Goal: Task Accomplishment & Management: Manage account settings

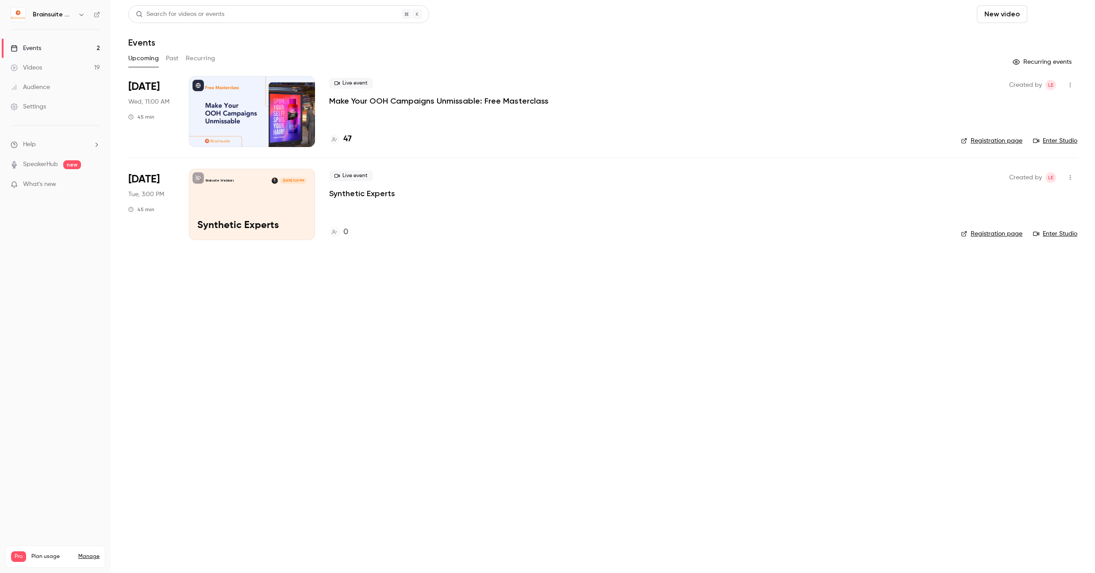
drag, startPoint x: 1016, startPoint y: 18, endPoint x: 1050, endPoint y: 18, distance: 33.6
click at [1050, 18] on div "New video Schedule" at bounding box center [1027, 14] width 100 height 18
click at [1050, 18] on button "Schedule" at bounding box center [1054, 14] width 46 height 18
click at [1033, 39] on div "One time event" at bounding box center [1036, 38] width 67 height 9
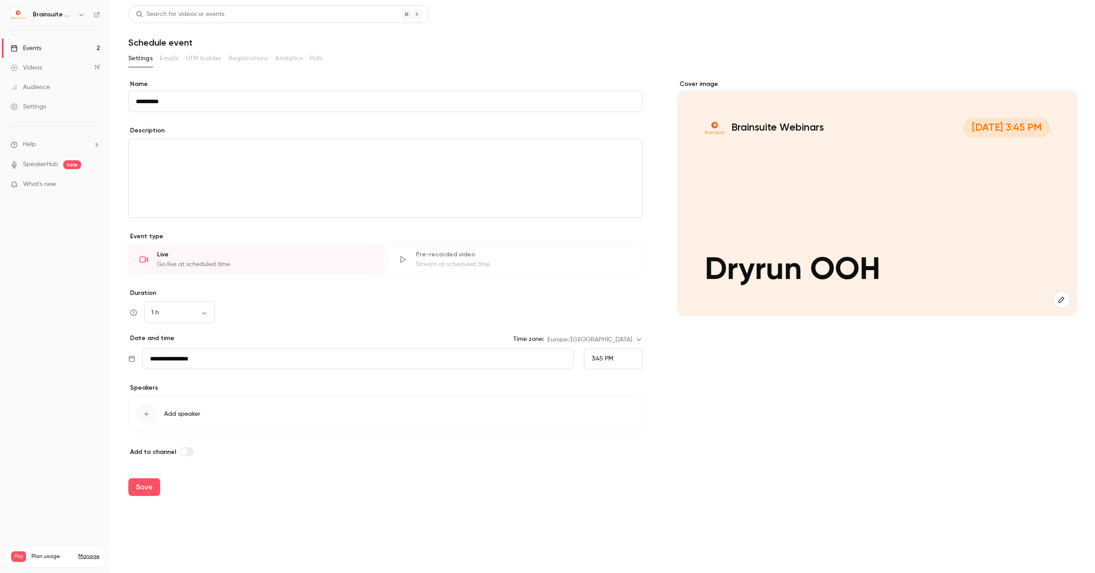
type input "**********"
click at [623, 362] on div "3:45 PM" at bounding box center [613, 358] width 58 height 21
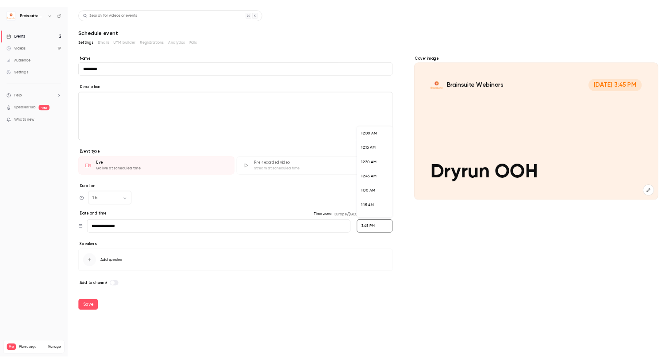
scroll to position [1415, 0]
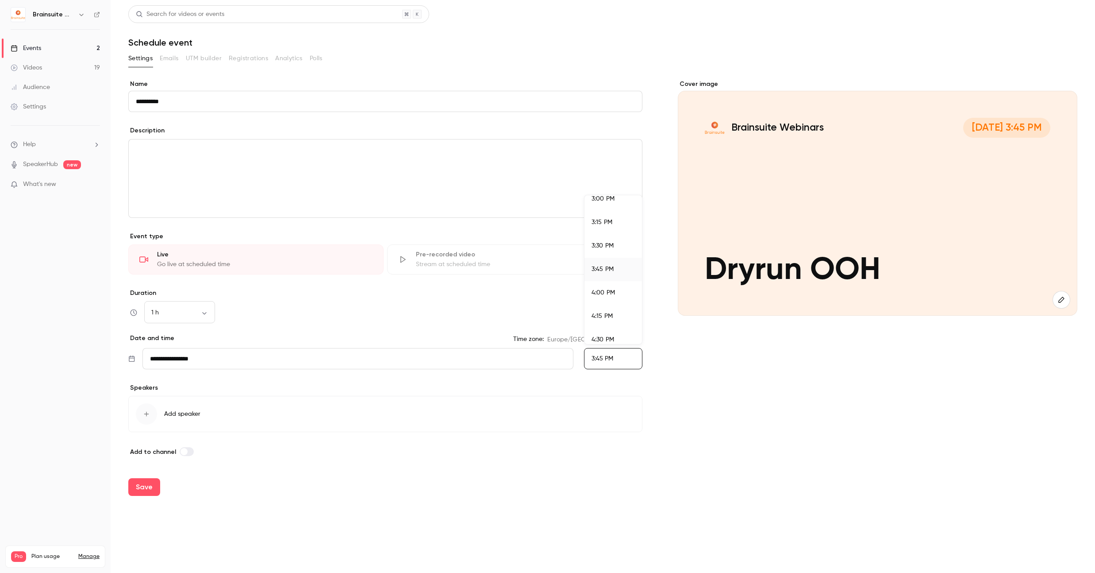
click at [614, 287] on li "4:00 PM" at bounding box center [614, 292] width 58 height 23
click at [151, 487] on button "Save" at bounding box center [144, 487] width 32 height 18
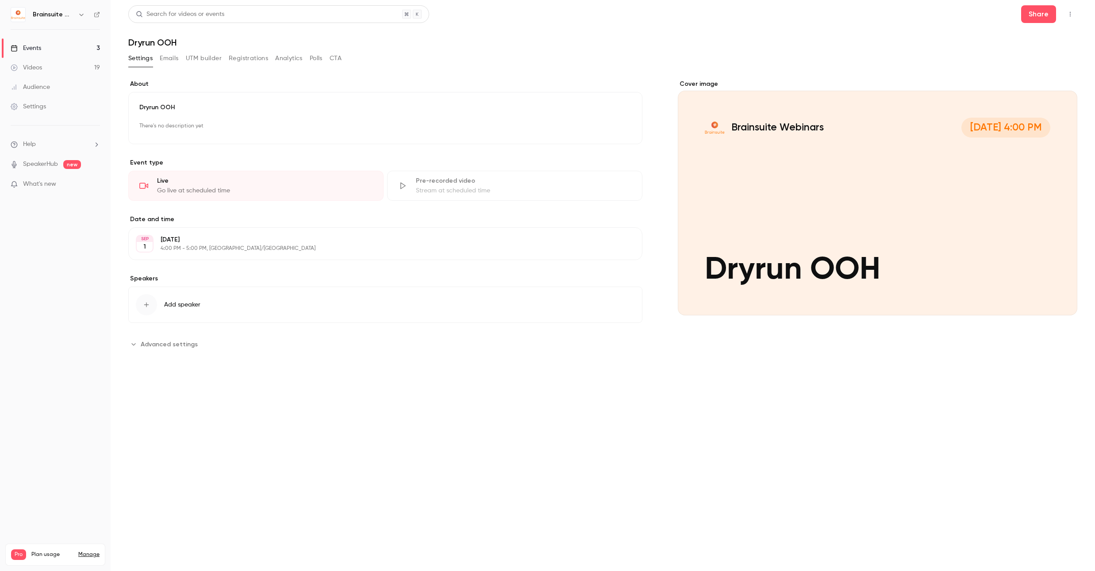
click at [1063, 18] on button "button" at bounding box center [1070, 14] width 14 height 14
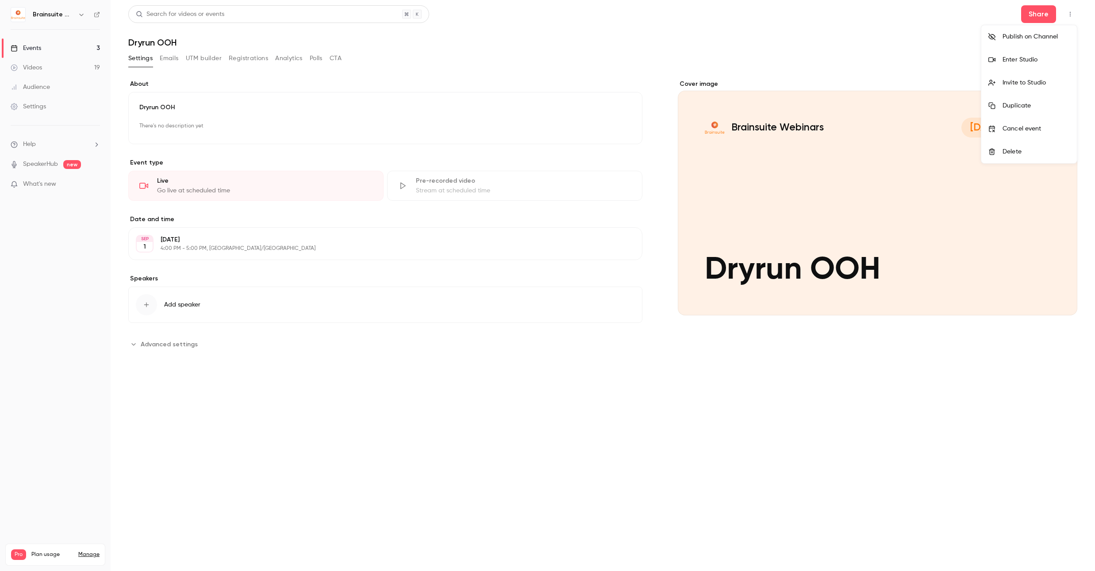
click at [1011, 61] on div "Enter Studio" at bounding box center [1036, 59] width 67 height 9
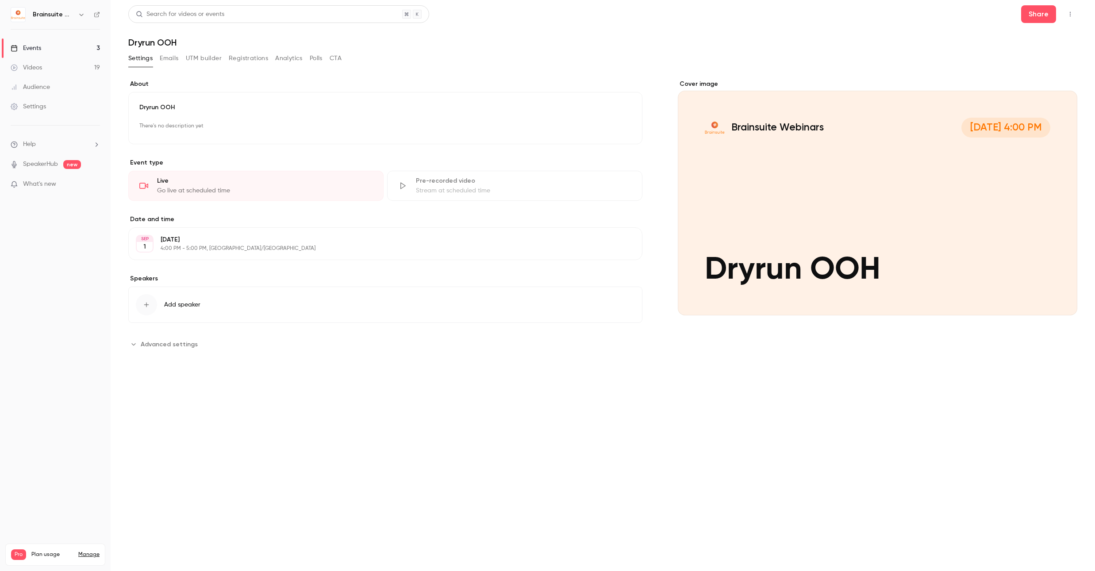
click at [274, 58] on div "Settings Emails UTM builder Registrations Analytics Polls CTA" at bounding box center [234, 58] width 213 height 14
click at [262, 59] on button "Registrations" at bounding box center [248, 58] width 39 height 14
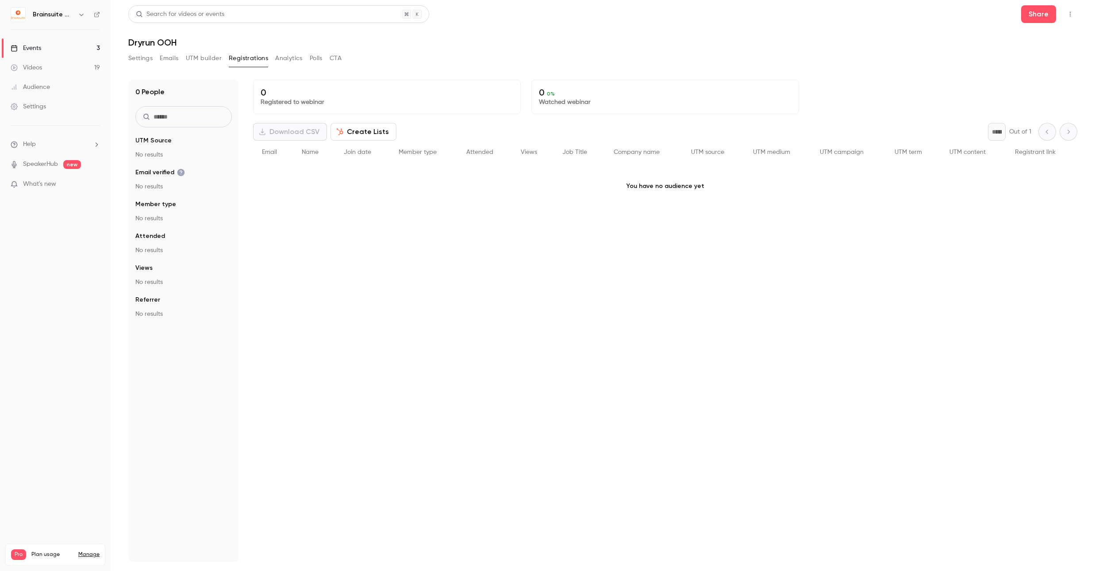
click at [341, 59] on button "CTA" at bounding box center [336, 58] width 12 height 14
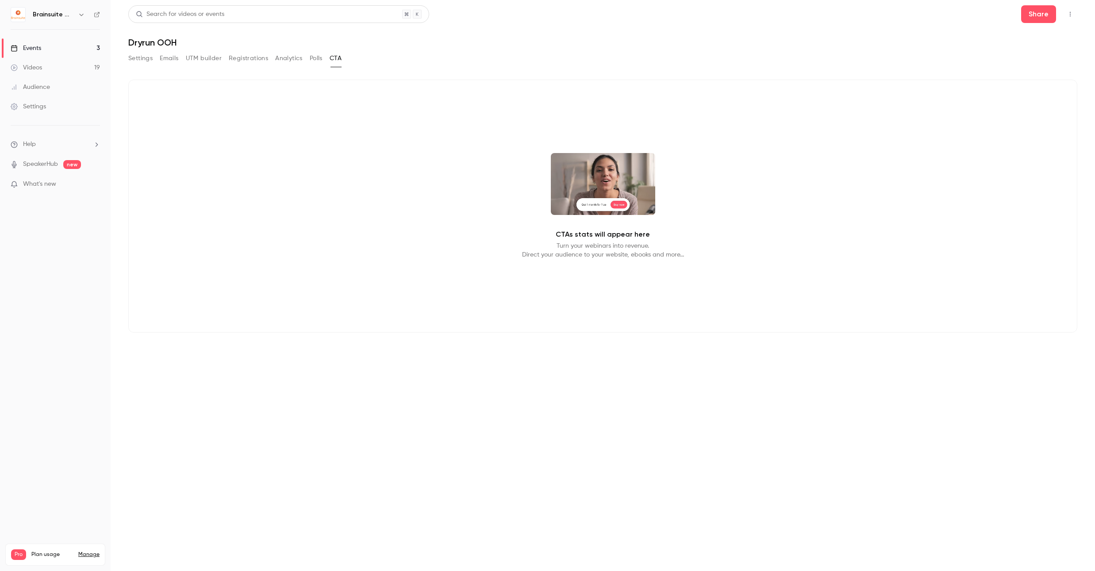
click at [319, 60] on button "Polls" at bounding box center [316, 58] width 13 height 14
click at [302, 58] on button "Analytics" at bounding box center [288, 58] width 27 height 14
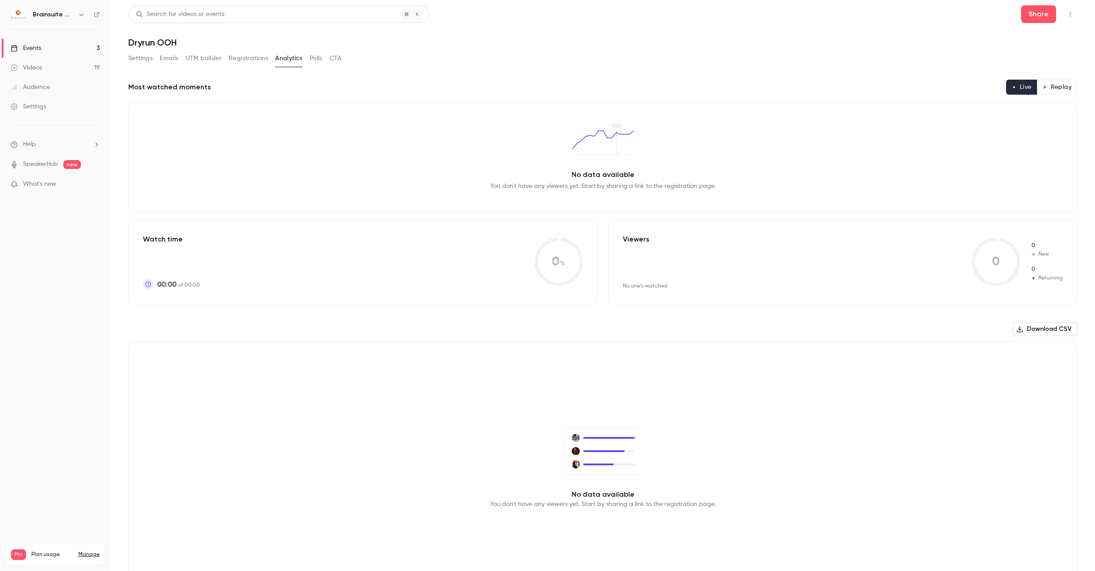
click at [1067, 18] on button "button" at bounding box center [1070, 14] width 14 height 14
click at [603, 50] on div at bounding box center [547, 285] width 1095 height 571
click at [158, 62] on div "Settings Emails UTM builder Registrations Analytics Polls CTA" at bounding box center [234, 58] width 213 height 14
click at [146, 59] on button "Settings" at bounding box center [140, 58] width 24 height 14
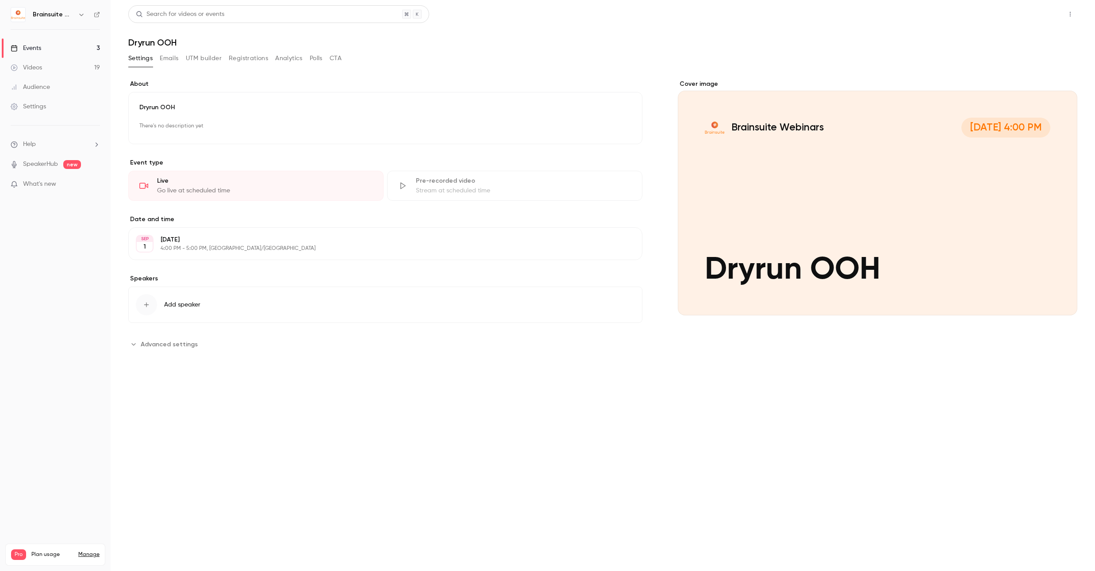
click at [1028, 21] on button "Share" at bounding box center [1038, 14] width 35 height 18
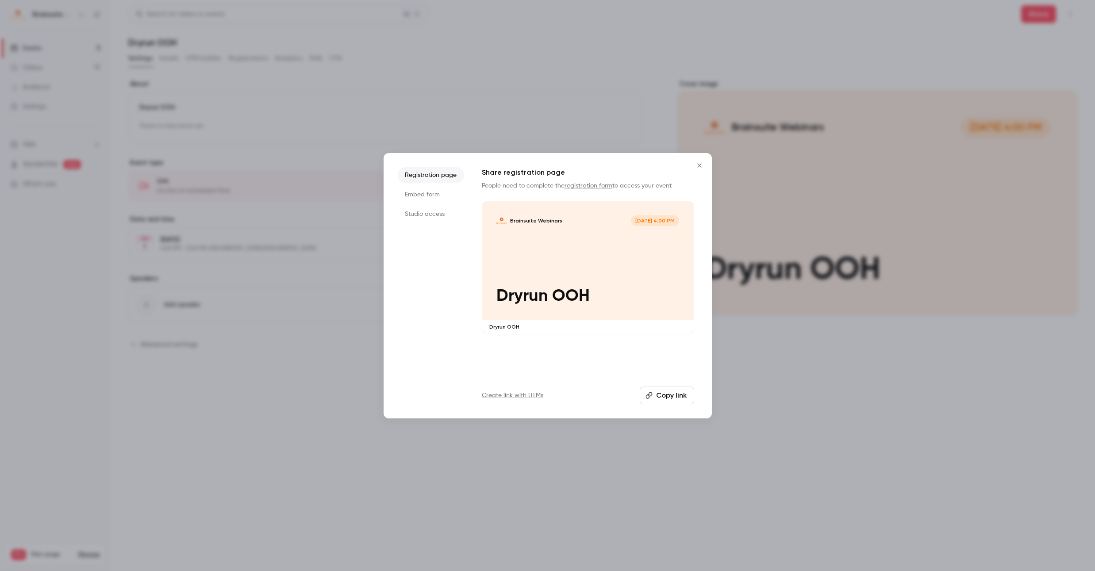
click at [427, 220] on li "Studio access" at bounding box center [431, 214] width 66 height 16
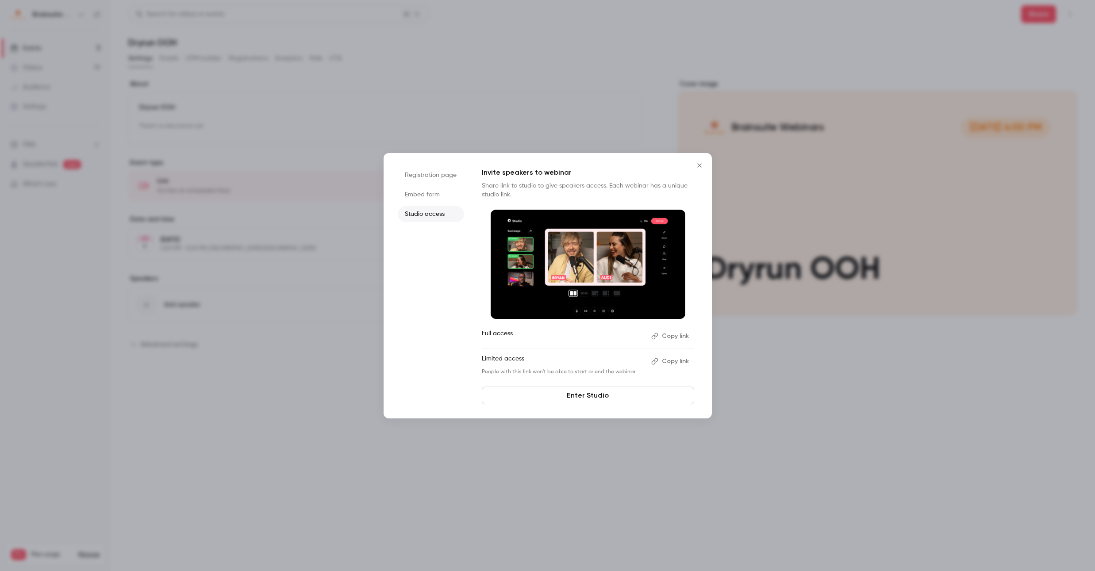
click at [675, 362] on button "Copy link" at bounding box center [671, 361] width 46 height 14
